Goal: Information Seeking & Learning: Learn about a topic

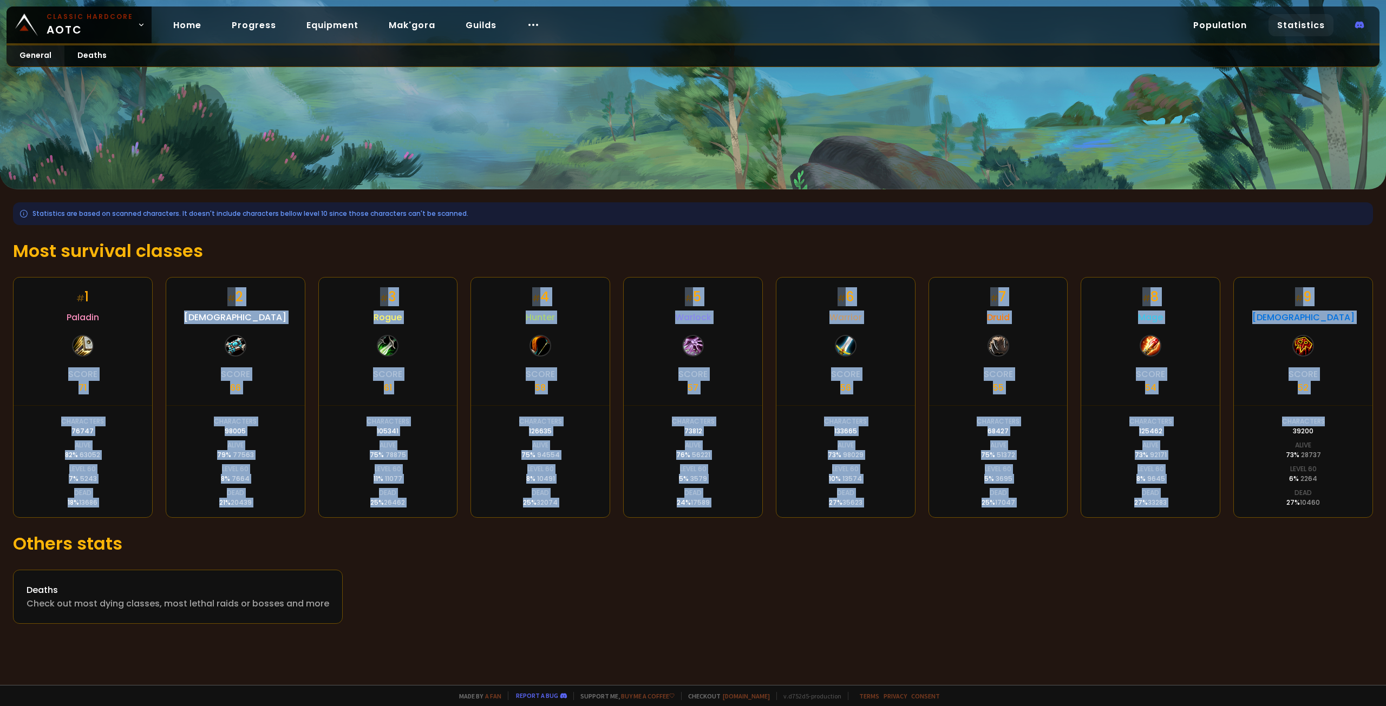
drag, startPoint x: 63, startPoint y: 334, endPoint x: 1325, endPoint y: 428, distance: 1265.2
click at [1325, 419] on div "# 1 Paladin Score 71 Characters 76747 Alive 82 % 63052 Level 60 7 % 5243 Dead 1…" at bounding box center [693, 397] width 1360 height 241
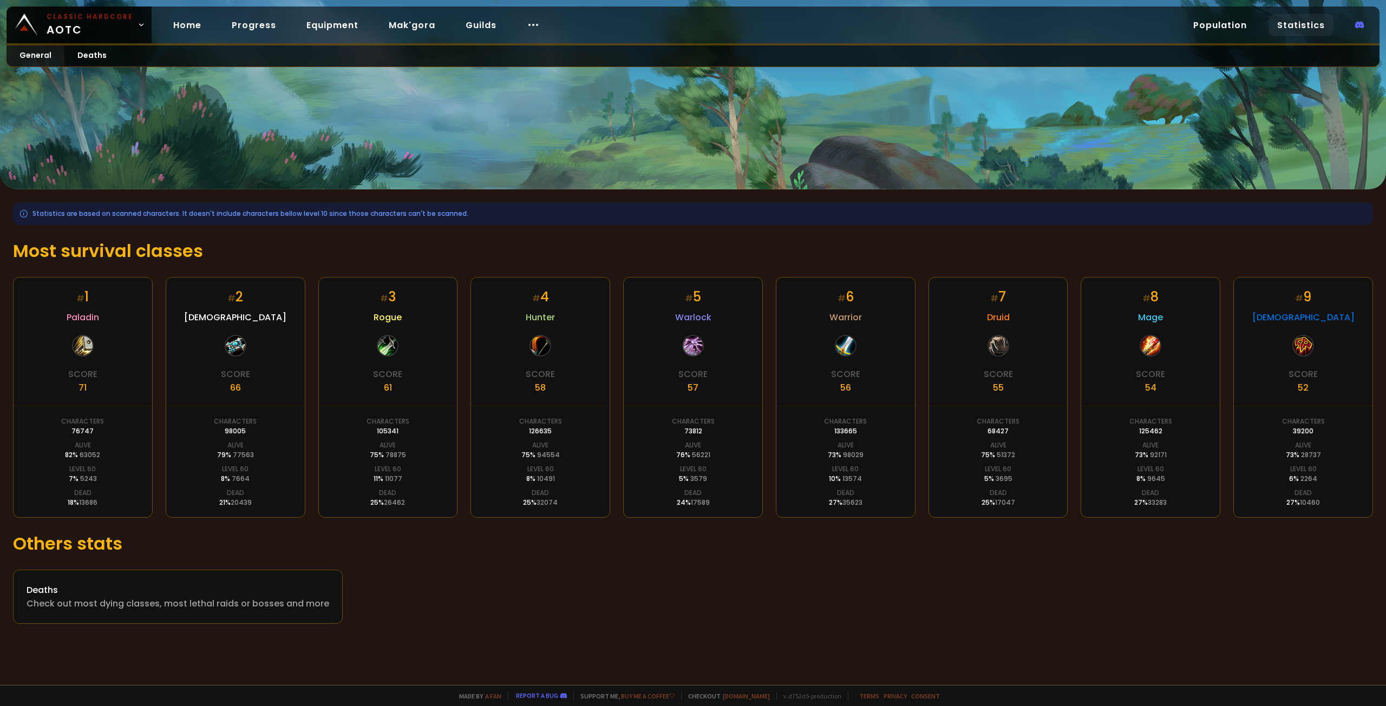
click at [1286, 616] on div "Deaths Check out most dying classes, most lethal raids or bosses and more" at bounding box center [693, 597] width 1360 height 54
drag, startPoint x: 1020, startPoint y: 433, endPoint x: 974, endPoint y: 429, distance: 46.2
click at [974, 429] on div "# 7 Druid Score 55 Characters 68427 Alive 75 % 51372 Level 60 5 % 3695 Dead 25 …" at bounding box center [998, 397] width 140 height 241
drag, startPoint x: 1022, startPoint y: 501, endPoint x: 979, endPoint y: 477, distance: 49.4
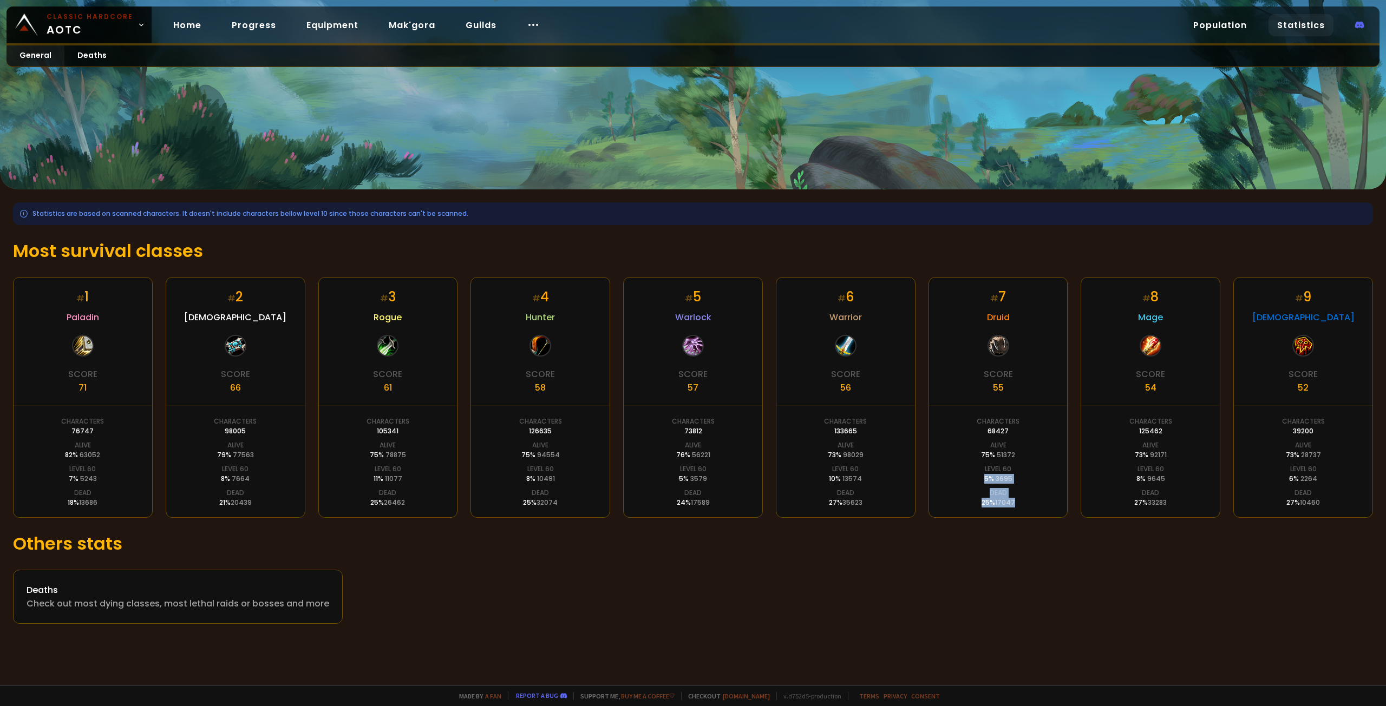
click at [979, 477] on div "# 7 Druid Score 55 Characters 68427 Alive 75 % 51372 Level 60 5 % 3695 Dead 25 …" at bounding box center [998, 397] width 140 height 241
click at [978, 467] on div "# 7 Druid Score 55 Characters 68427 Alive 75 % 51372 Level 60 5 % 3695 Dead 25 …" at bounding box center [998, 397] width 140 height 241
drag, startPoint x: 978, startPoint y: 467, endPoint x: 1031, endPoint y: 504, distance: 64.9
click at [1031, 504] on div "# 7 Druid Score 55 Characters 68427 Alive 75 % 51372 Level 60 5 % 3695 Dead 25 …" at bounding box center [998, 397] width 140 height 241
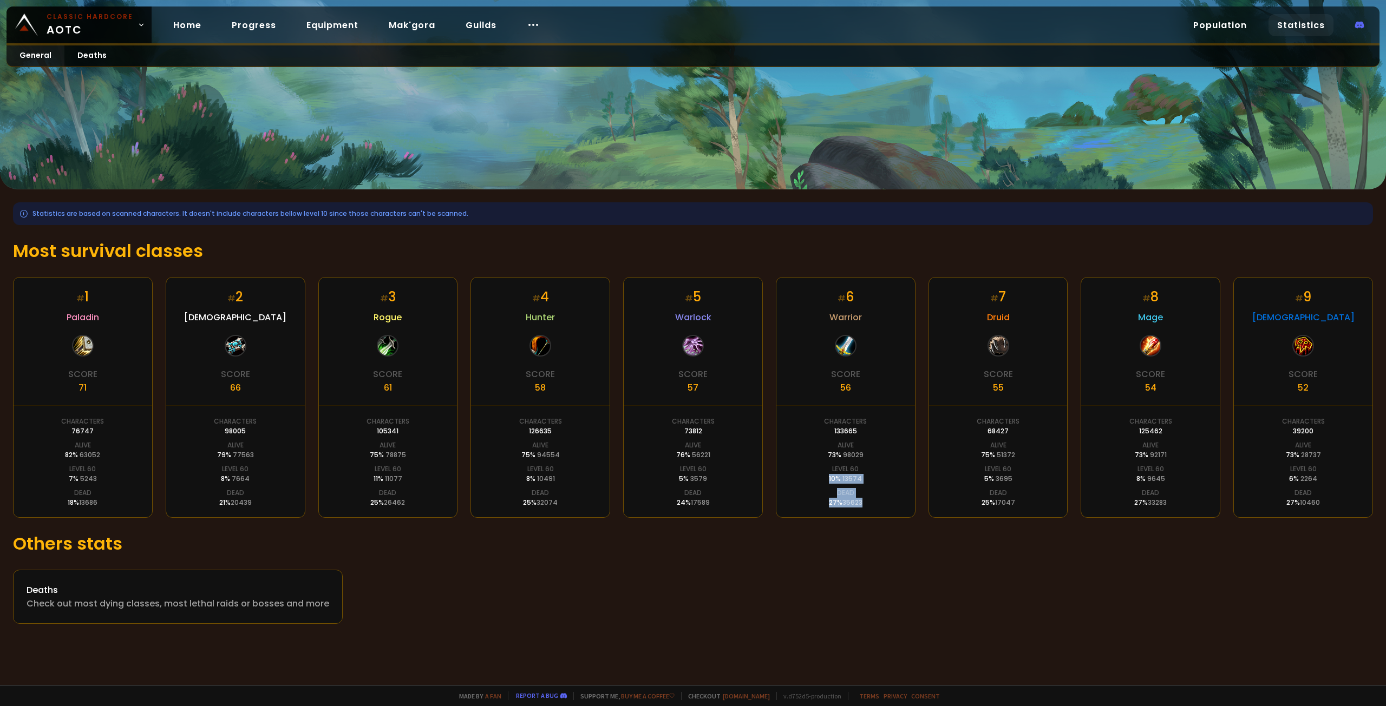
drag, startPoint x: 887, startPoint y: 498, endPoint x: 791, endPoint y: 472, distance: 99.8
click at [791, 472] on div "# 6 Warrior Score 56 Characters 133665 Alive 73 % 98029 Level 60 10 % 13574 Dea…" at bounding box center [846, 397] width 140 height 241
drag, startPoint x: 861, startPoint y: 495, endPoint x: 909, endPoint y: 516, distance: 53.3
click at [909, 516] on div "# 6 Warrior Score 56 Characters 133665 Alive 73 % 98029 Level 60 10 % 13574 Dea…" at bounding box center [846, 397] width 140 height 241
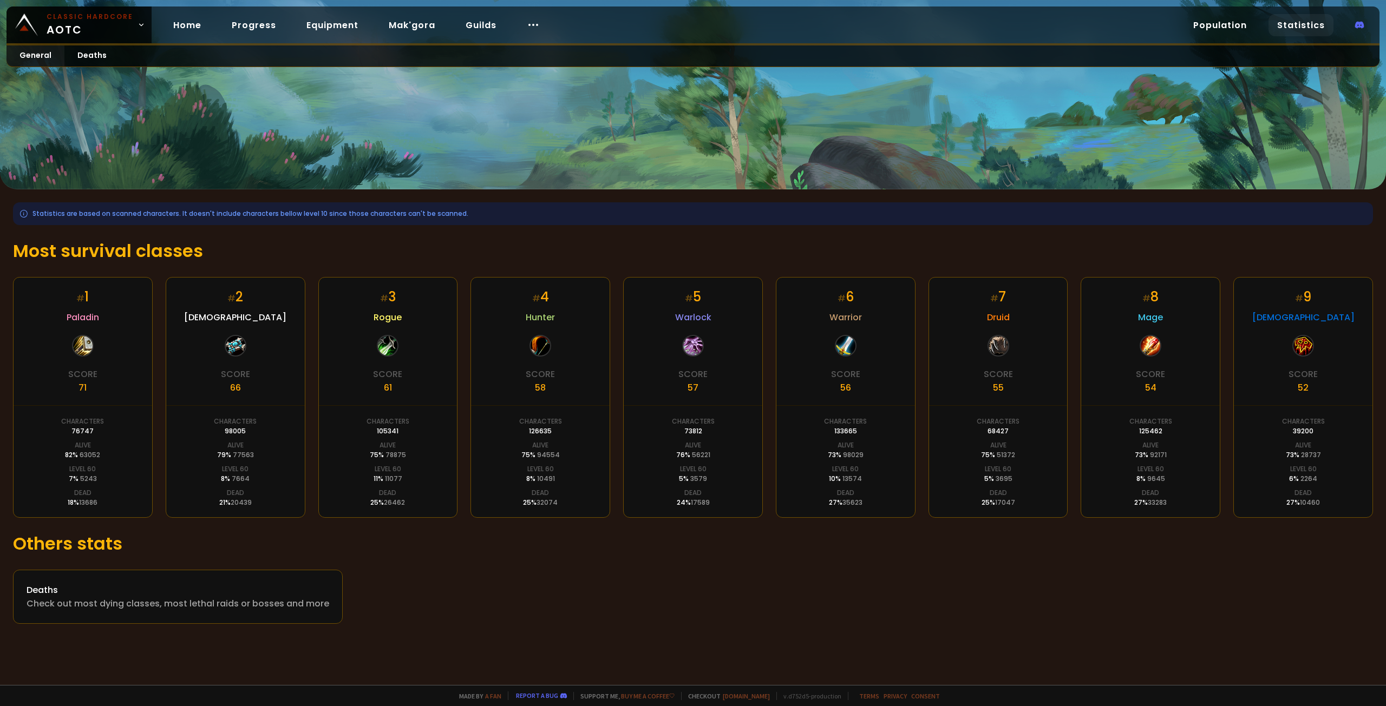
click at [467, 285] on div "# 1 Paladin Score 71 Characters 76747 Alive 82 % 63052 Level 60 7 % 5243 Dead 1…" at bounding box center [693, 397] width 1360 height 241
drag, startPoint x: 114, startPoint y: 432, endPoint x: 245, endPoint y: 468, distance: 135.4
click at [245, 468] on div "# 1 Paladin Score 71 Characters 76747 Alive 82 % 63052 Level 60 7 % 5243 Dead 1…" at bounding box center [693, 397] width 1360 height 241
click at [280, 486] on div "# 2 Priest Score 66 Characters 98005 Alive 79 % 77563 Level 60 8 % 7664 Dead 21…" at bounding box center [236, 397] width 140 height 241
drag, startPoint x: 370, startPoint y: 480, endPoint x: 468, endPoint y: 482, distance: 97.5
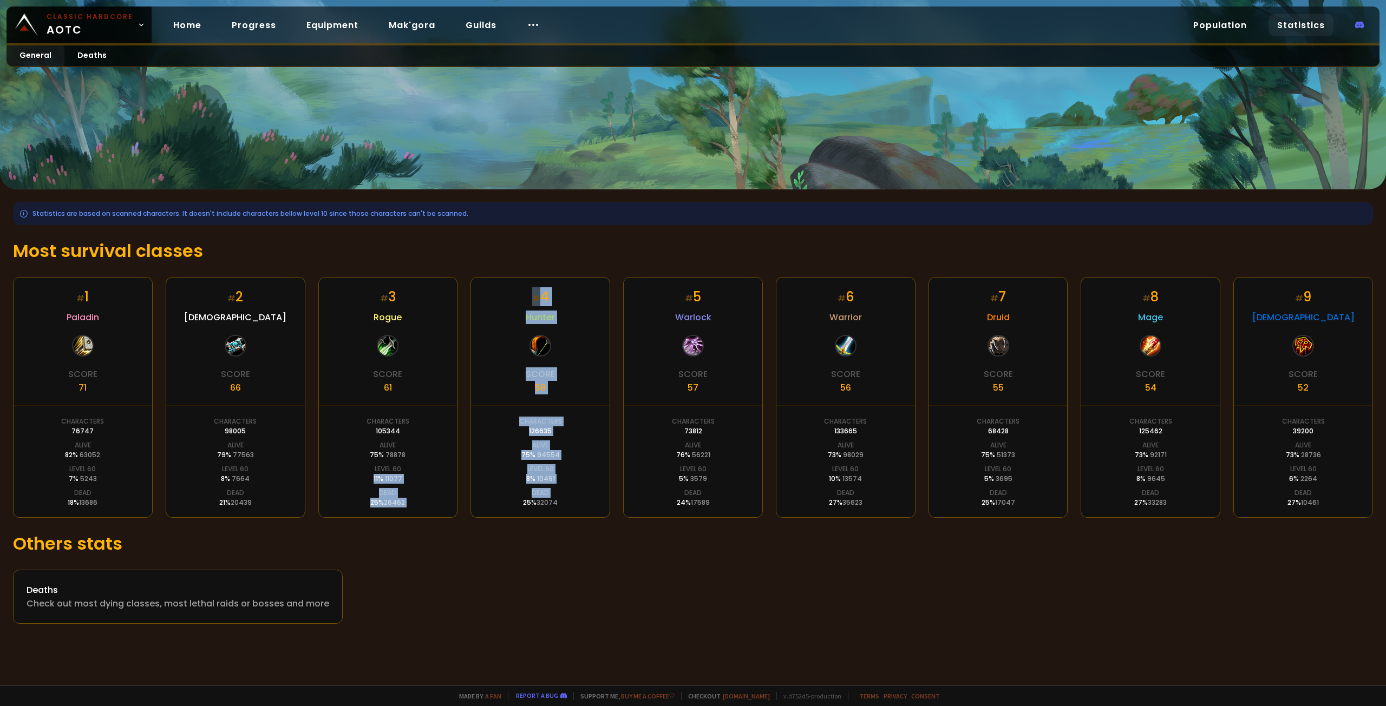
click at [468, 482] on div "# 1 Paladin Score 71 Characters 76747 Alive 82 % 63052 Level 60 7 % 5243 Dead 1…" at bounding box center [693, 397] width 1360 height 241
click at [515, 480] on div "# 4 Hunter Score 58 Characters 126635 Alive 75 % 94554 Level 60 8 % 10491 Dead …" at bounding box center [540, 397] width 140 height 241
drag, startPoint x: 549, startPoint y: 479, endPoint x: 590, endPoint y: 481, distance: 41.2
click at [590, 481] on div "# 4 Hunter Score 58 Characters 126635 Alive 75 % 94554 Level 60 8 % 10491 Dead …" at bounding box center [540, 397] width 140 height 241
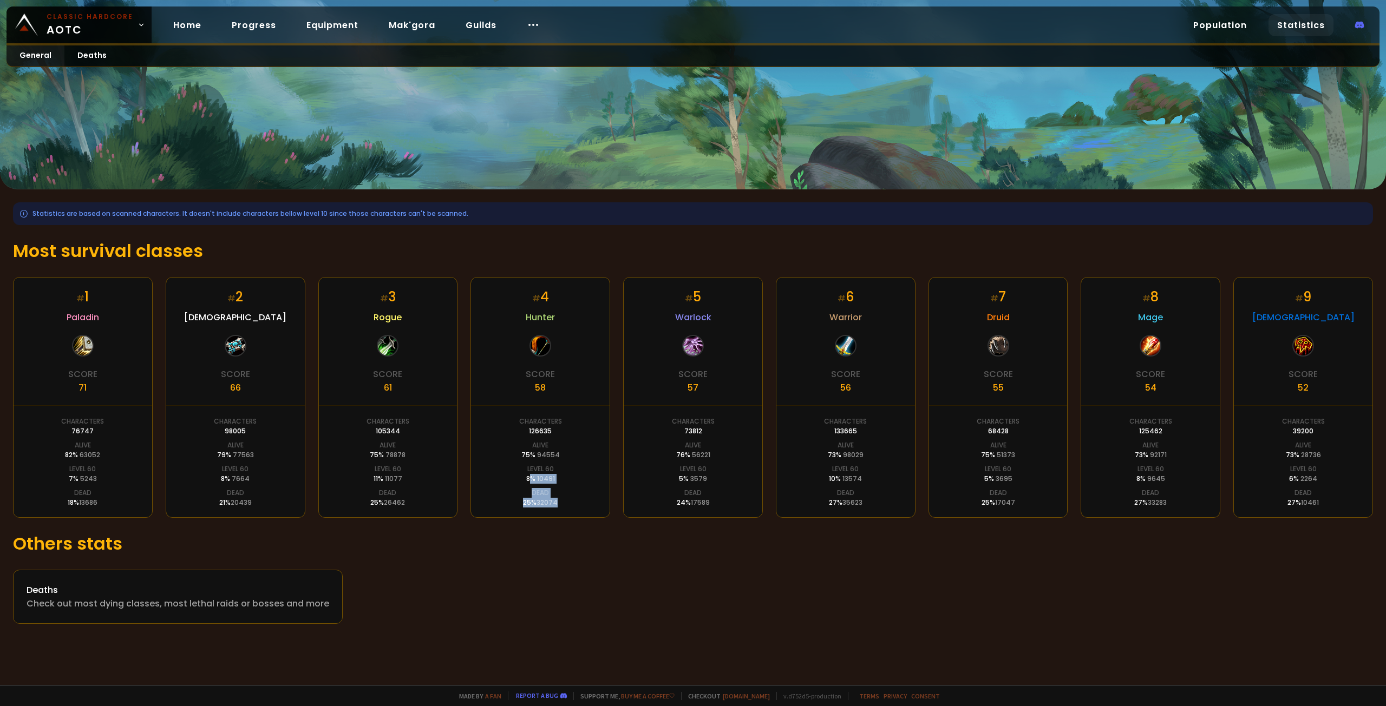
drag, startPoint x: 590, startPoint y: 481, endPoint x: 529, endPoint y: 478, distance: 60.7
click at [529, 478] on div "# 4 Hunter Score 58 Characters 126635 Alive 75 % 94554 Level 60 8 % 10491 Dead …" at bounding box center [540, 397] width 140 height 241
click at [529, 478] on div "8 % 10491" at bounding box center [540, 479] width 29 height 10
drag, startPoint x: 683, startPoint y: 475, endPoint x: 750, endPoint y: 476, distance: 66.6
click at [750, 476] on div "# 5 Warlock Score 57 Characters 73812 Alive 76 % 56221 Level 60 5 % 3579 Dead 2…" at bounding box center [693, 397] width 140 height 241
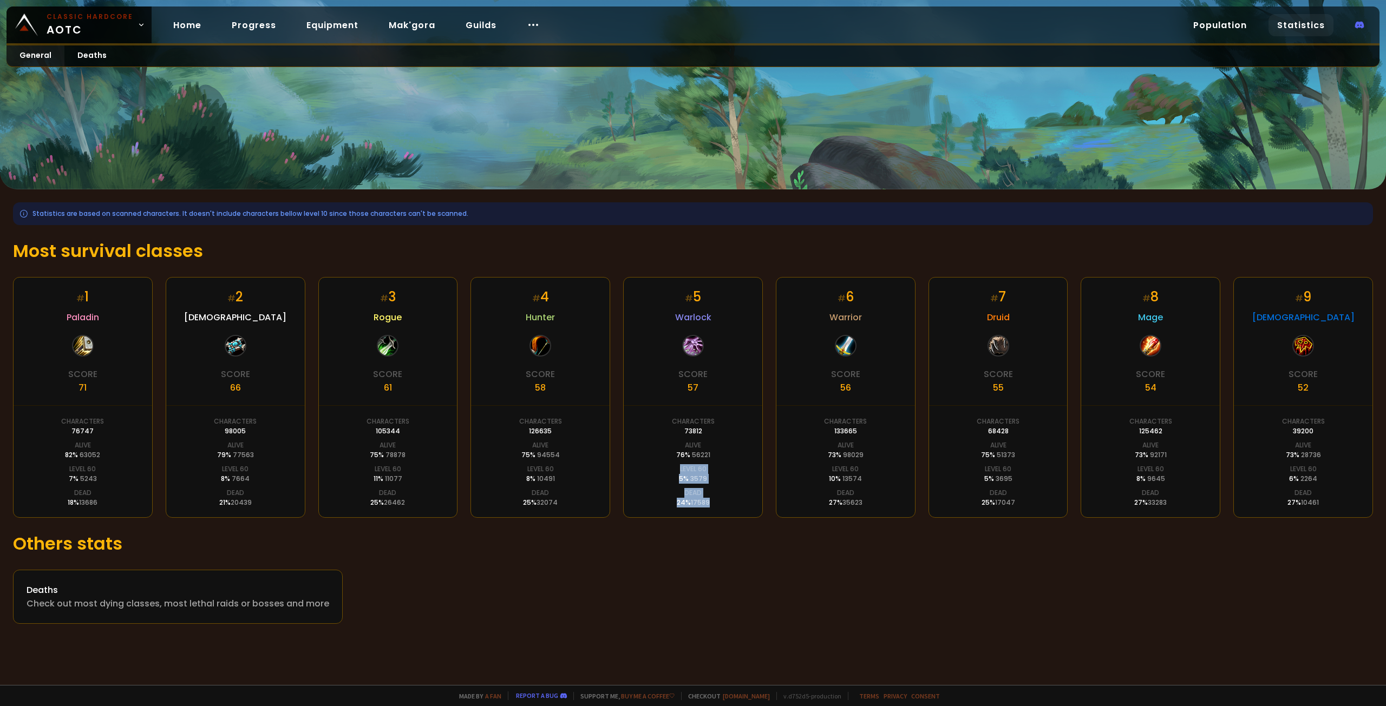
click at [753, 476] on div "# 5 Warlock Score 57 Characters 73812 Alive 76 % 56221 Level 60 5 % 3579 Dead 2…" at bounding box center [693, 397] width 140 height 241
drag, startPoint x: 885, startPoint y: 484, endPoint x: 1072, endPoint y: 483, distance: 187.3
click at [1072, 483] on div "# 1 Paladin Score 71 Characters 76747 Alive 82 % 63052 Level 60 7 % 5243 Dead 1…" at bounding box center [693, 397] width 1360 height 241
click at [1074, 483] on div "# 1 Paladin Score 71 Characters 76747 Alive 82 % 63052 Level 60 7 % 5243 Dead 1…" at bounding box center [693, 397] width 1360 height 241
drag, startPoint x: 1026, startPoint y: 480, endPoint x: 961, endPoint y: 471, distance: 65.1
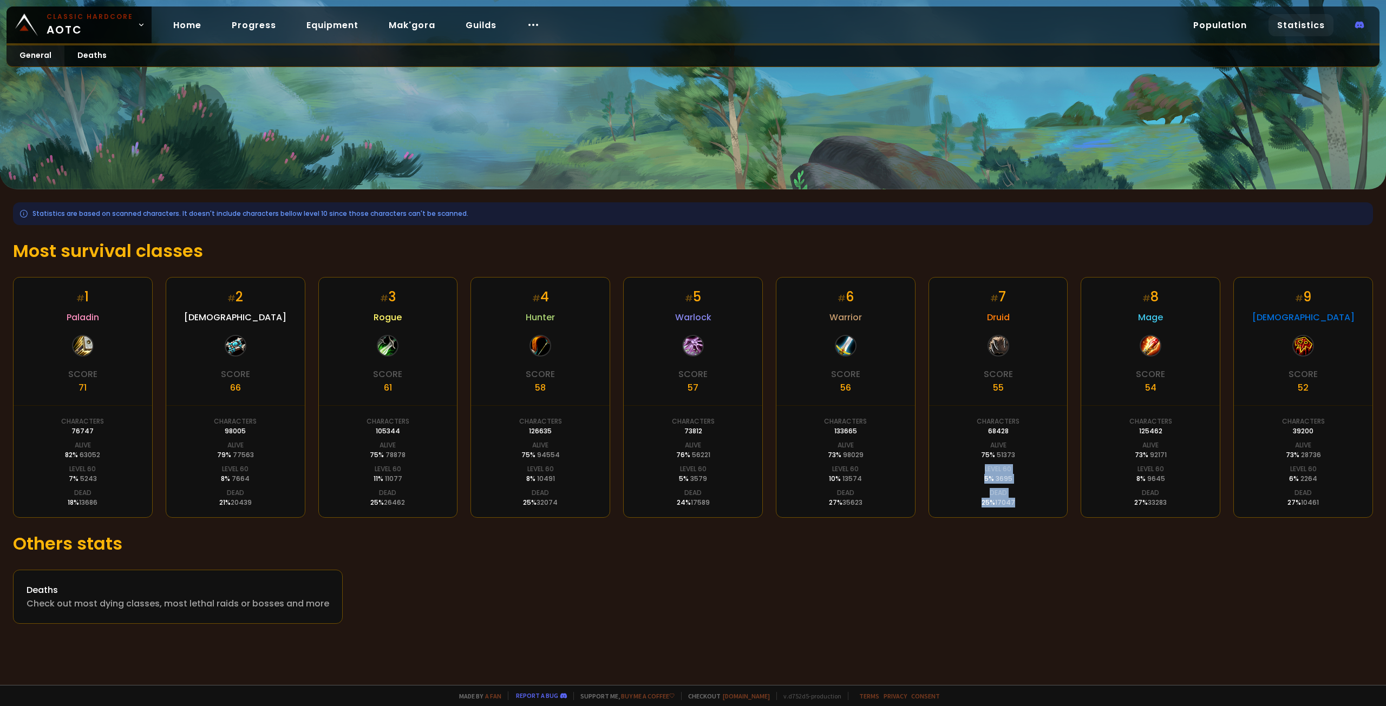
click at [961, 471] on div "# 1 Paladin Score 71 Characters 76747 Alive 82 % 63052 Level 60 7 % 5243 Dead 1…" at bounding box center [693, 397] width 1360 height 241
click at [217, 601] on div "Check out most dying classes, most lethal raids or bosses and more" at bounding box center [178, 604] width 303 height 14
